Goal: Task Accomplishment & Management: Complete application form

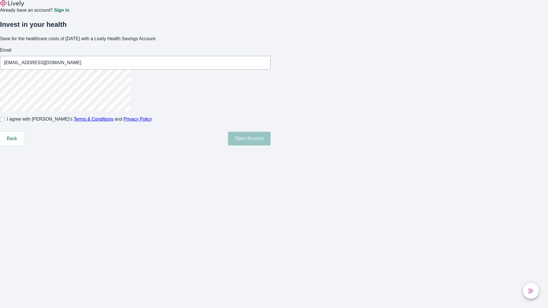
click at [5, 122] on input "I agree with Lively’s Terms & Conditions and Privacy Policy" at bounding box center [2, 119] width 5 height 5
checkbox input "true"
click at [271, 146] on button "Open Account" at bounding box center [249, 139] width 43 height 14
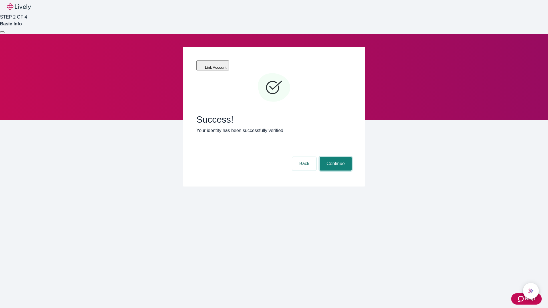
click at [335, 157] on button "Continue" at bounding box center [336, 164] width 32 height 14
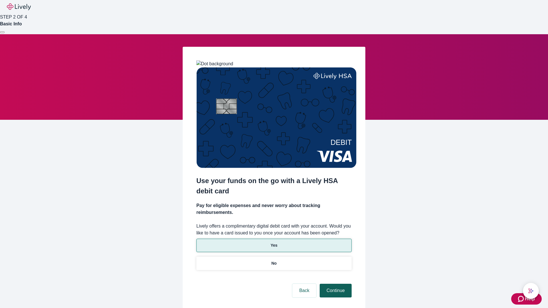
click at [274, 261] on p "No" at bounding box center [273, 264] width 5 height 6
click at [335, 284] on button "Continue" at bounding box center [336, 291] width 32 height 14
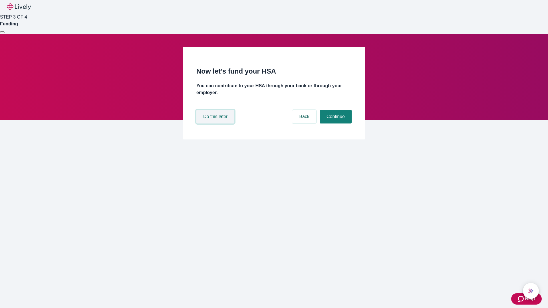
click at [216, 124] on button "Do this later" at bounding box center [215, 117] width 38 height 14
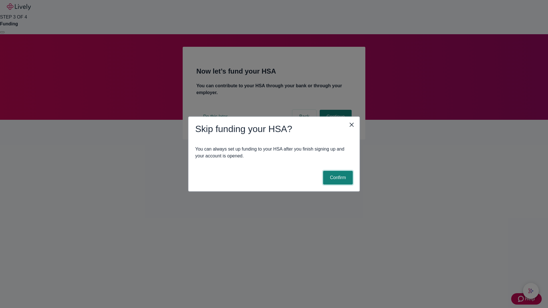
click at [337, 178] on button "Confirm" at bounding box center [338, 178] width 30 height 14
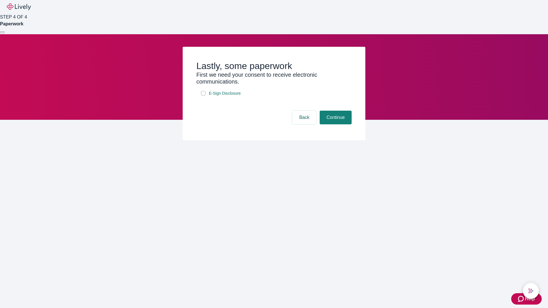
click at [203, 96] on input "E-Sign Disclosure" at bounding box center [203, 93] width 5 height 5
checkbox input "true"
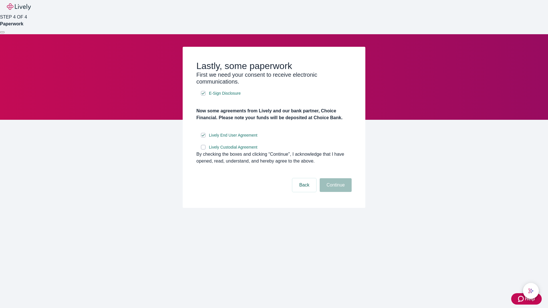
click at [203, 150] on input "Lively Custodial Agreement" at bounding box center [203, 147] width 5 height 5
checkbox input "true"
click at [335, 192] on button "Continue" at bounding box center [336, 185] width 32 height 14
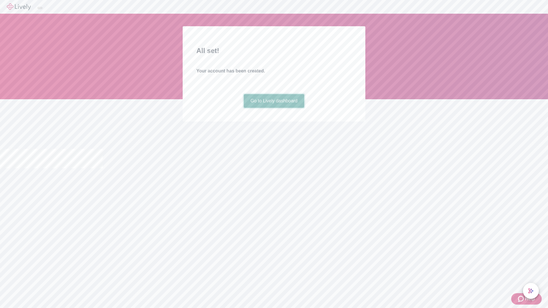
click at [274, 108] on link "Go to Lively dashboard" at bounding box center [274, 101] width 61 height 14
